Goal: Task Accomplishment & Management: Use online tool/utility

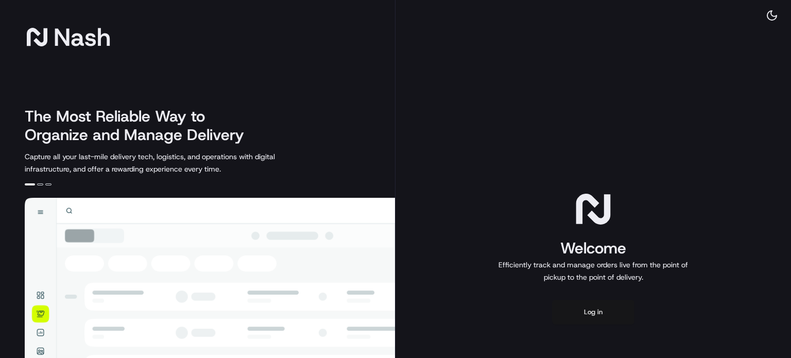
click at [584, 314] on button "Log in" at bounding box center [593, 312] width 82 height 25
